Goal: Communication & Community: Connect with others

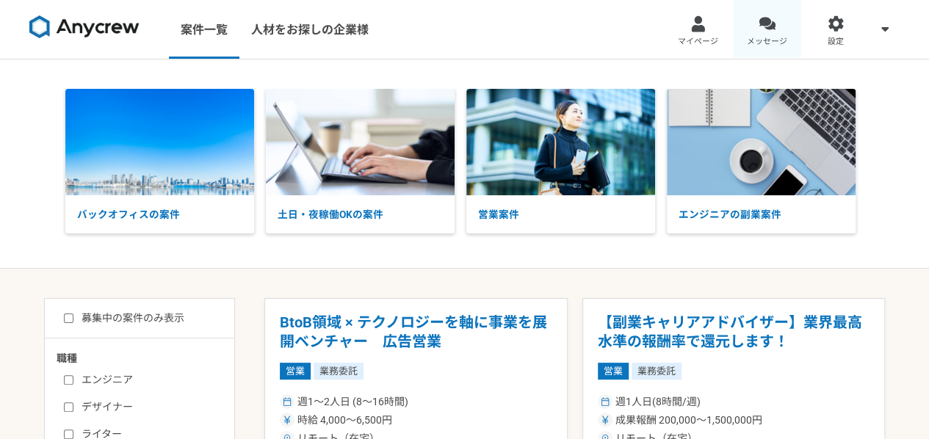
click at [771, 21] on div at bounding box center [767, 23] width 17 height 17
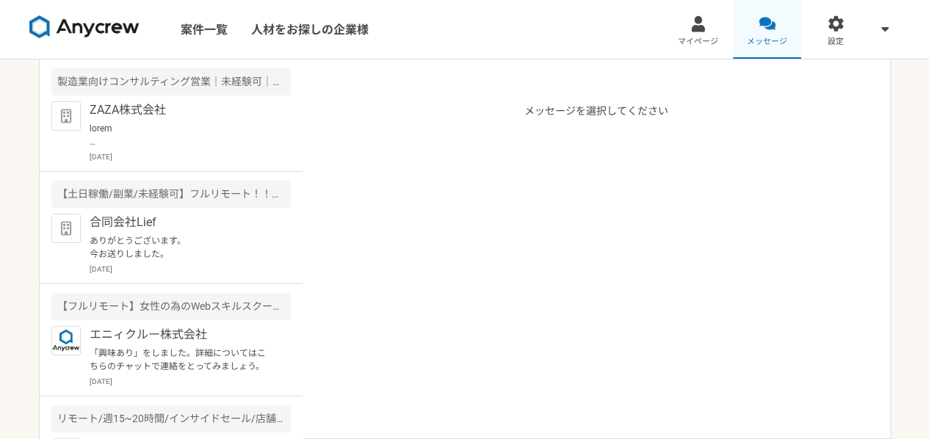
click at [766, 42] on span "メッセージ" at bounding box center [767, 42] width 40 height 12
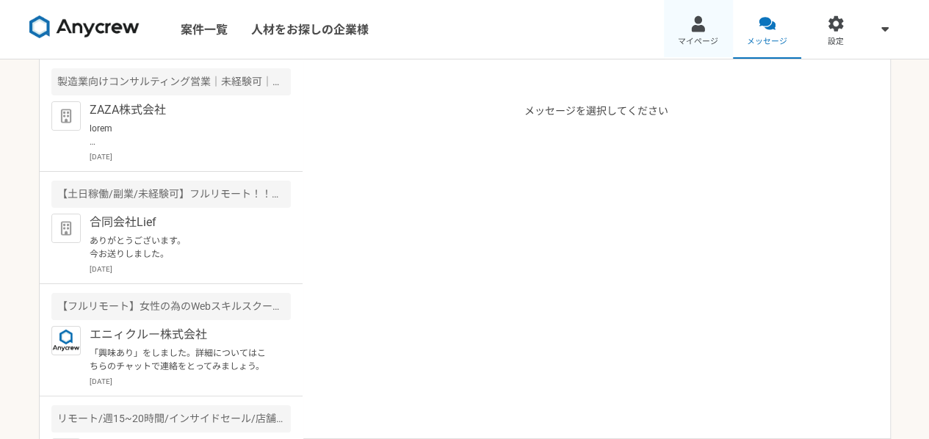
click at [695, 37] on span "マイページ" at bounding box center [698, 42] width 40 height 12
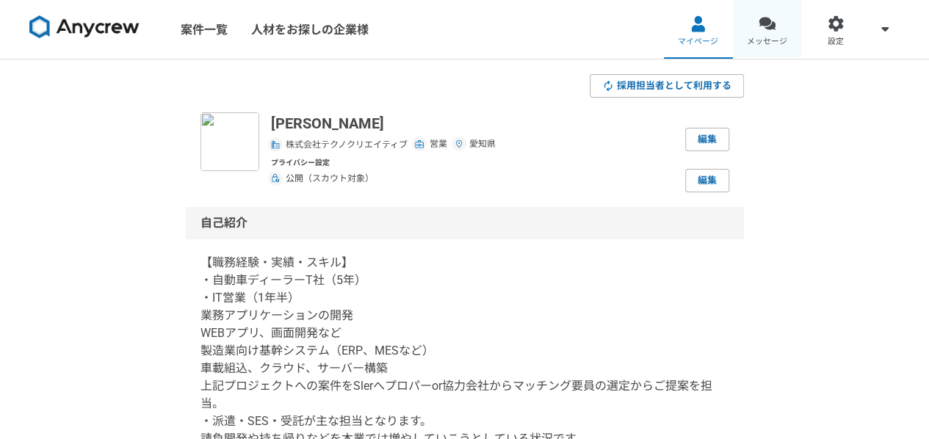
click at [776, 42] on span "メッセージ" at bounding box center [767, 42] width 40 height 12
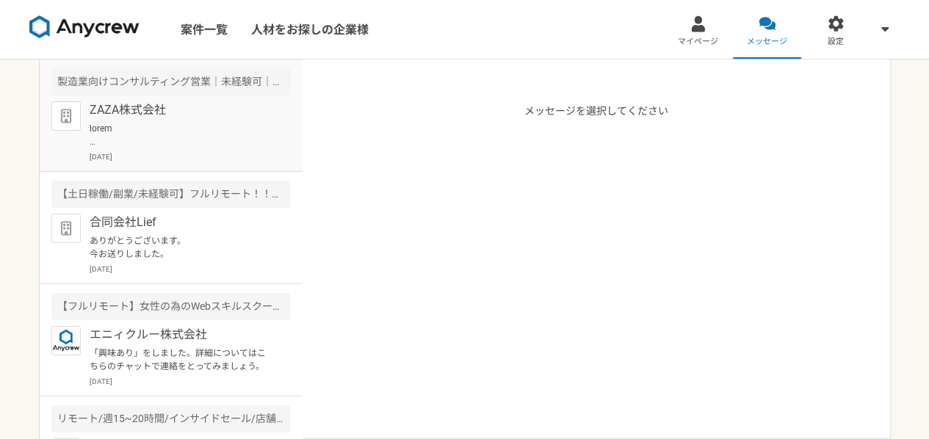
click at [144, 127] on p at bounding box center [180, 135] width 181 height 26
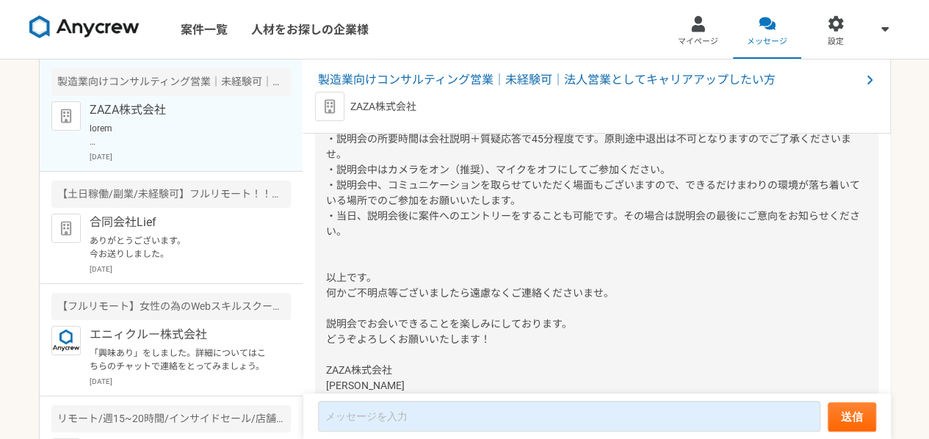
scroll to position [1402, 0]
click at [459, 99] on link "[URL][DOMAIN_NAME]" at bounding box center [408, 93] width 104 height 12
click at [378, 99] on link "[URL][DOMAIN_NAME]" at bounding box center [408, 93] width 104 height 12
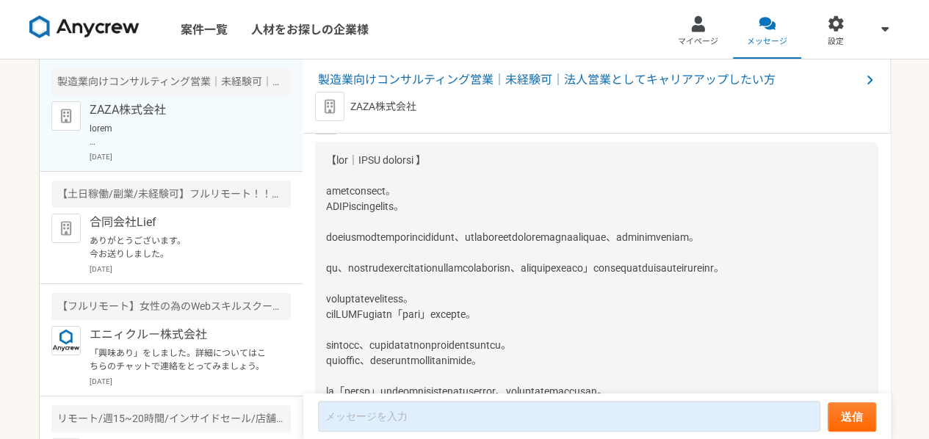
scroll to position [615, 0]
